Goal: Information Seeking & Learning: Learn about a topic

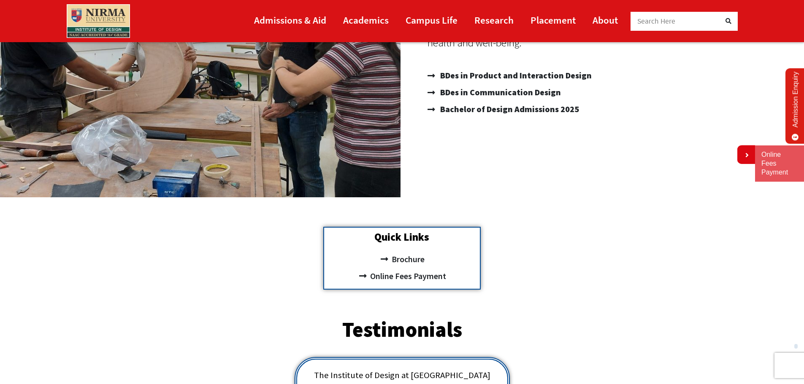
scroll to position [238, 0]
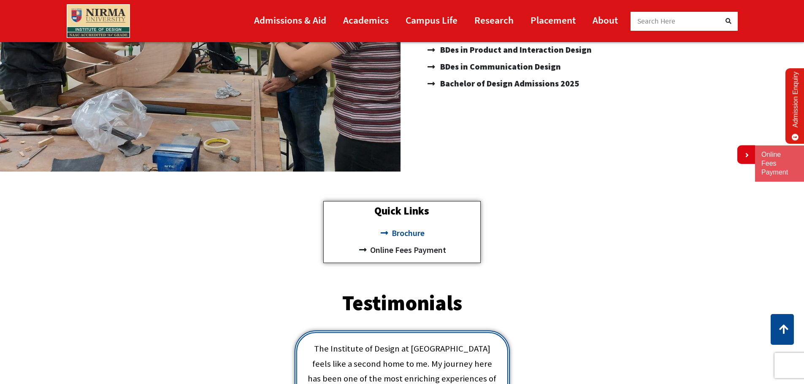
click at [405, 230] on span "Brochure" at bounding box center [406, 233] width 35 height 17
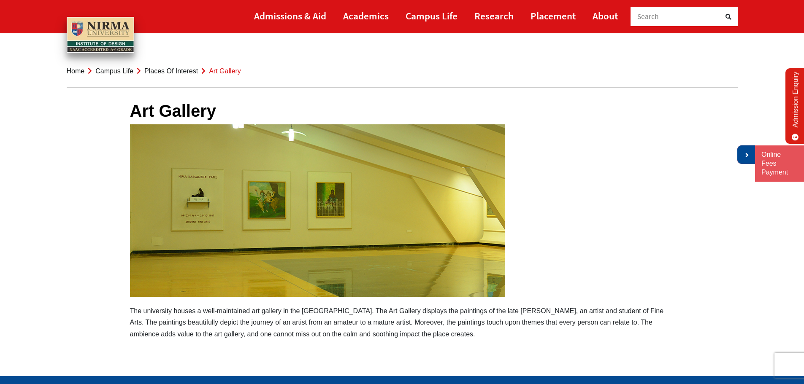
click at [743, 154] on link at bounding box center [746, 155] width 18 height 19
click at [542, 11] on link "Placement" at bounding box center [552, 15] width 45 height 19
